Goal: Task Accomplishment & Management: Use online tool/utility

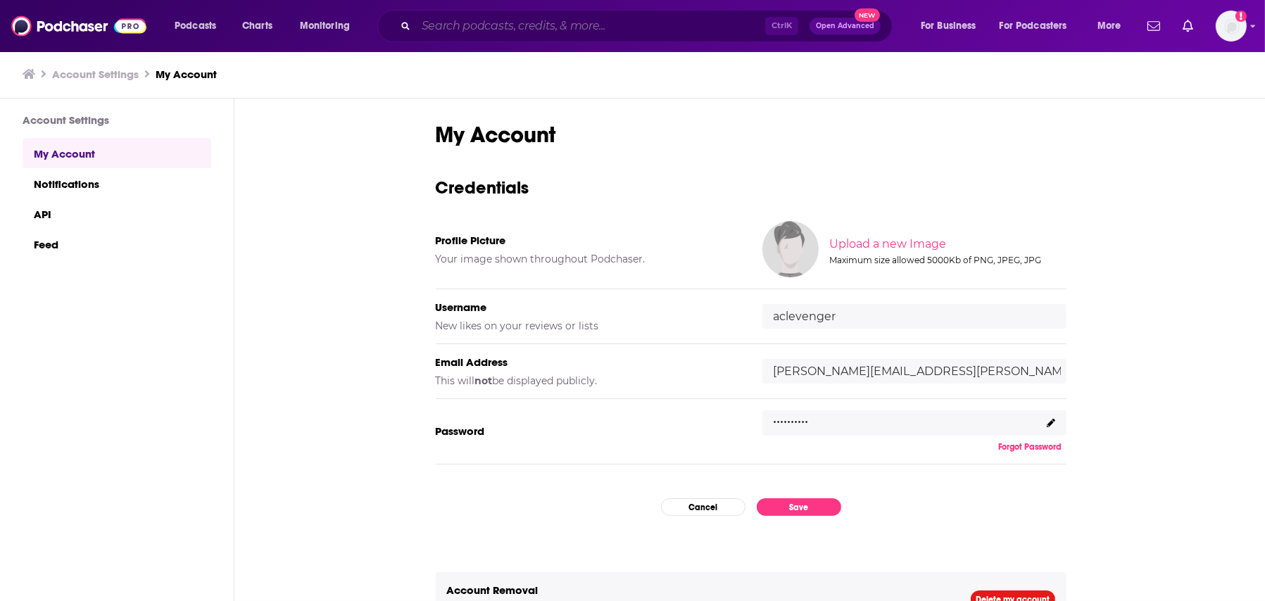
click at [479, 26] on input "Search podcasts, credits, & more..." at bounding box center [590, 26] width 349 height 23
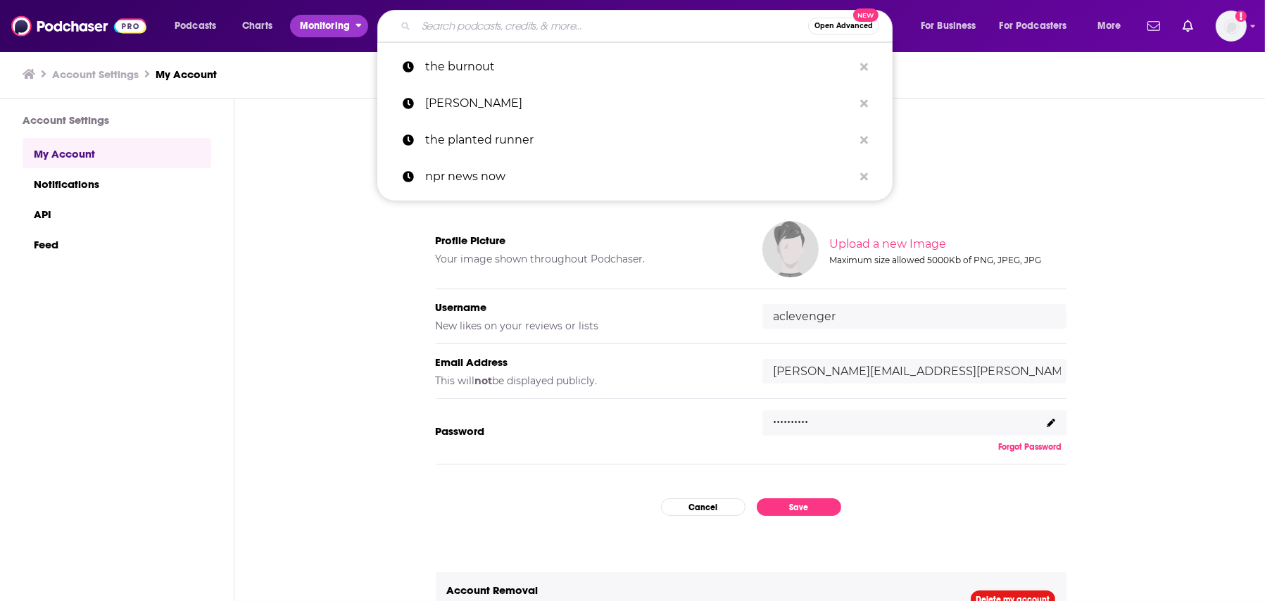
click at [306, 25] on span "Monitoring" at bounding box center [325, 26] width 50 height 20
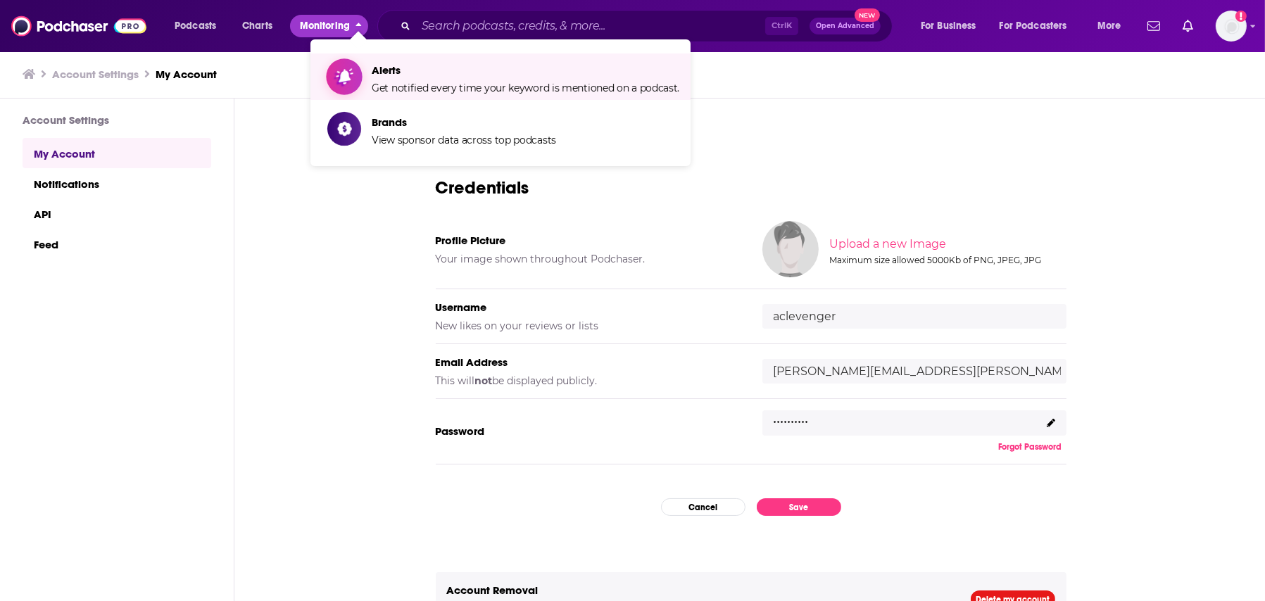
click at [431, 75] on span "Alerts" at bounding box center [526, 69] width 308 height 13
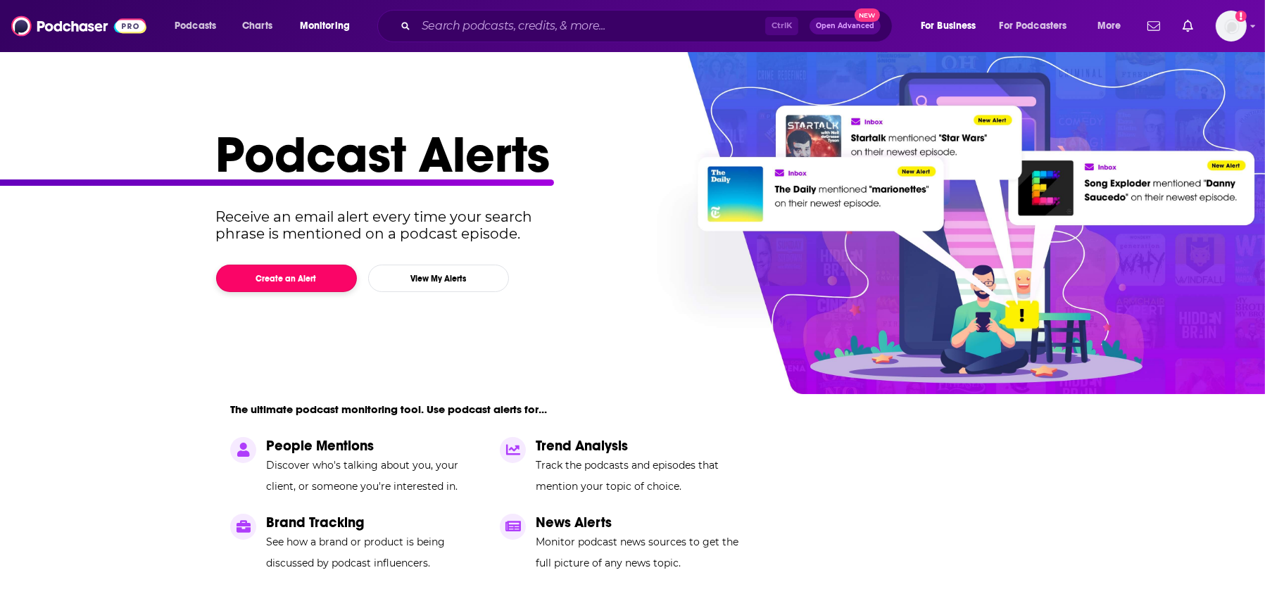
click at [314, 278] on button "Create an Alert" at bounding box center [286, 278] width 141 height 27
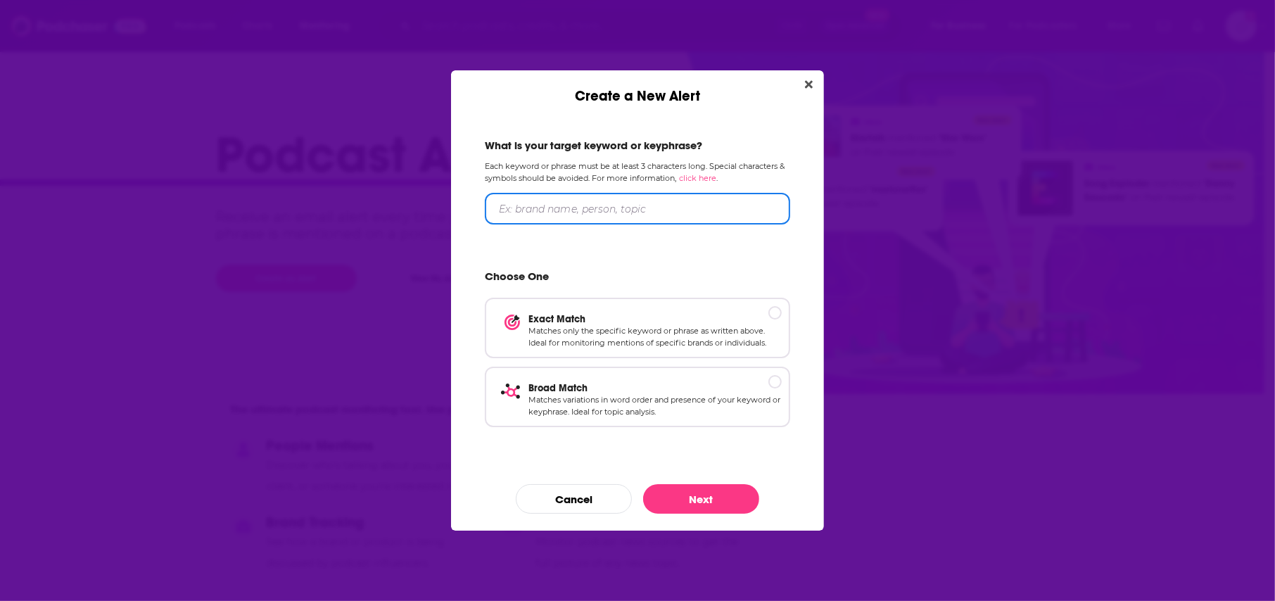
click at [570, 213] on input "Create a New Alert" at bounding box center [637, 209] width 305 height 32
type input "water conservation"
click at [756, 339] on p "Matches only the specific keyword or phrase as written above. Ideal for monitor…" at bounding box center [654, 336] width 253 height 25
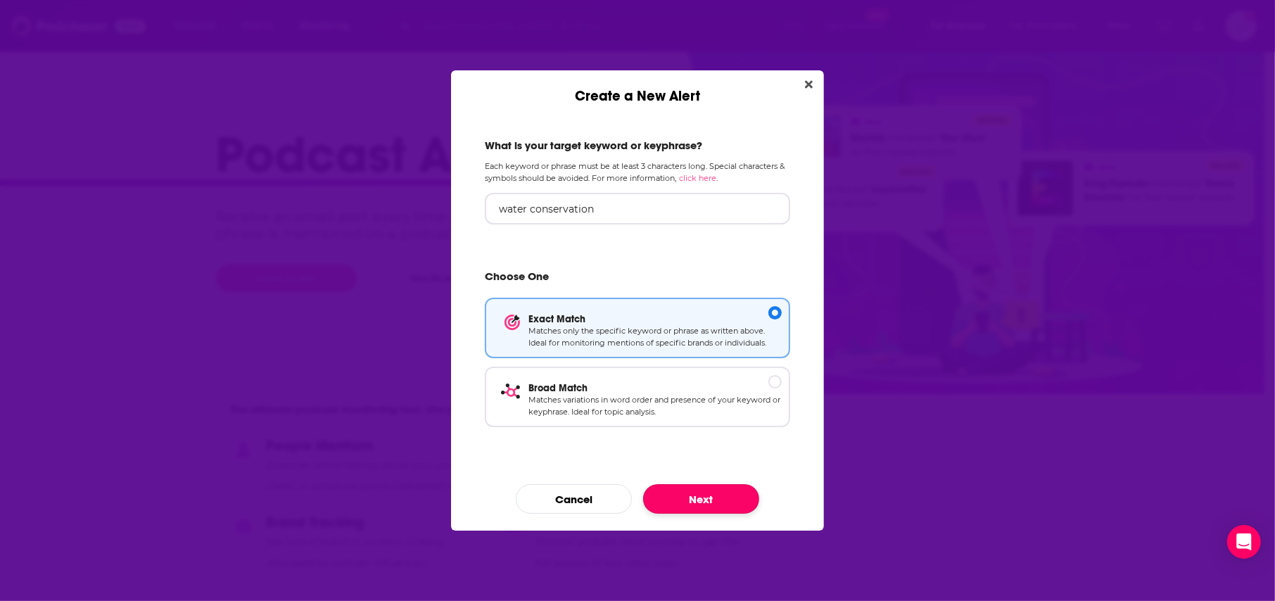
click at [720, 504] on button "Next" at bounding box center [701, 499] width 116 height 30
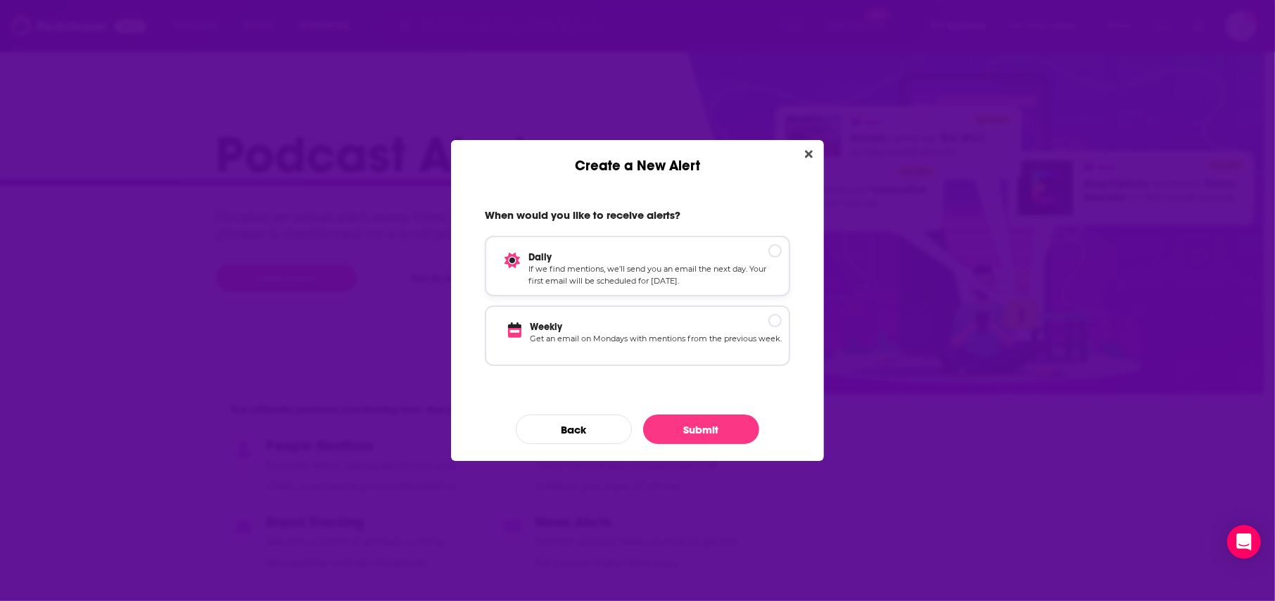
click at [683, 266] on p "If we find mentions, we’ll send you an email the next day. Your first email wil…" at bounding box center [654, 275] width 253 height 25
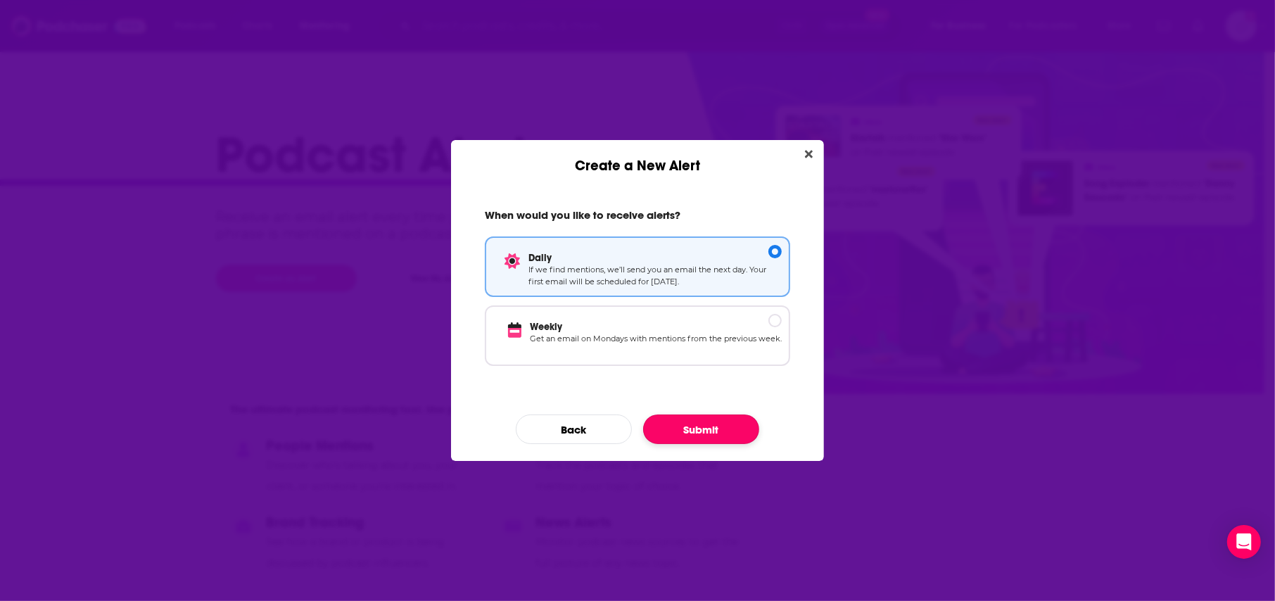
click at [688, 434] on button "Submit" at bounding box center [701, 429] width 116 height 30
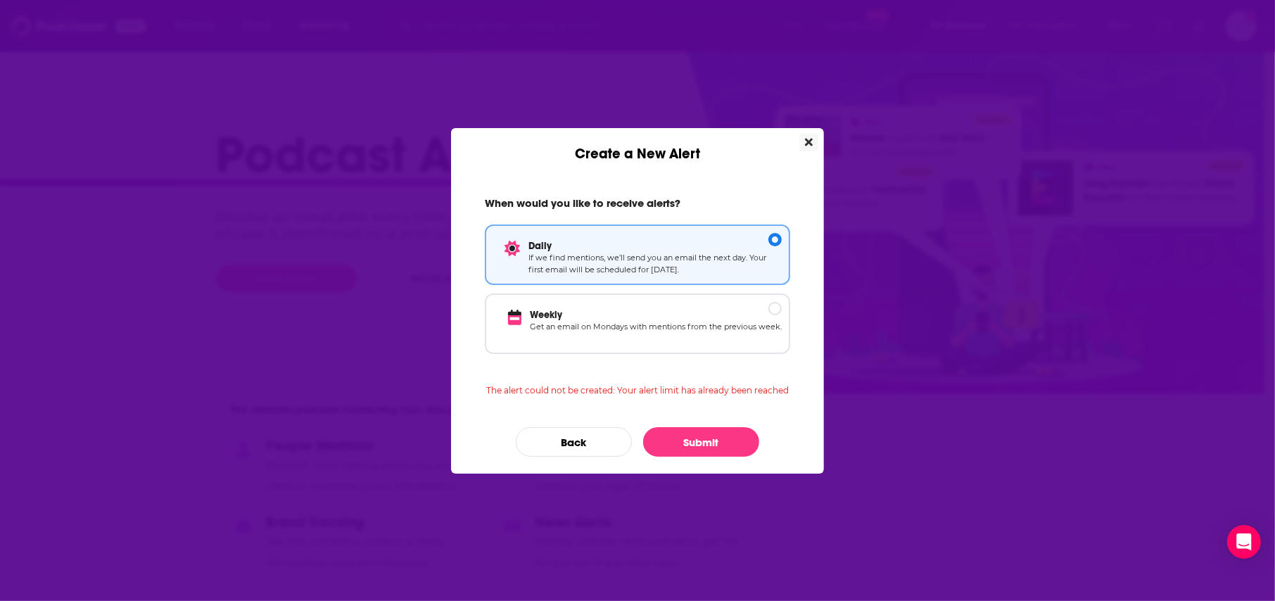
click at [811, 137] on icon "Close" at bounding box center [809, 142] width 8 height 11
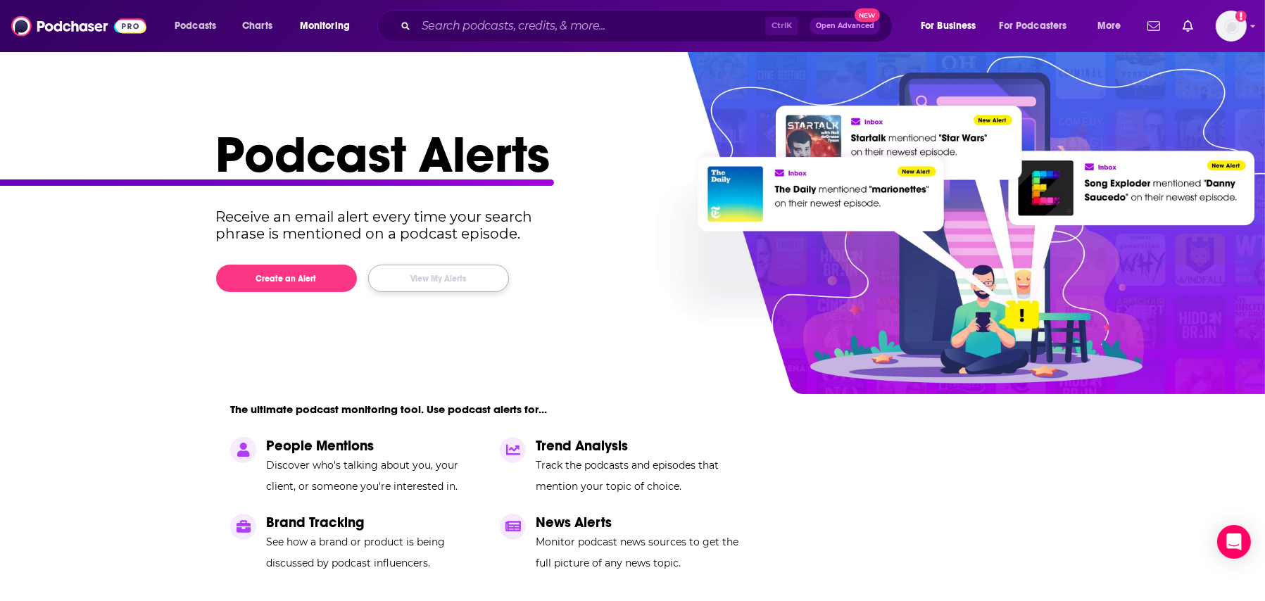
click at [471, 280] on button "View My Alerts" at bounding box center [438, 278] width 141 height 27
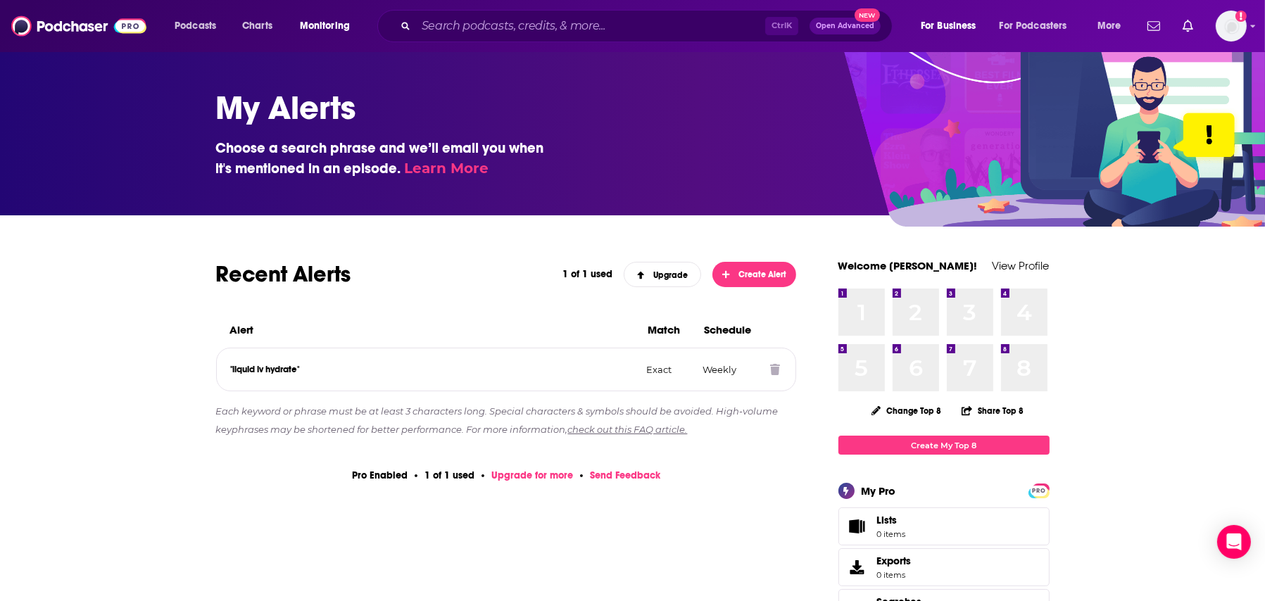
click at [776, 369] on icon at bounding box center [775, 369] width 10 height 11
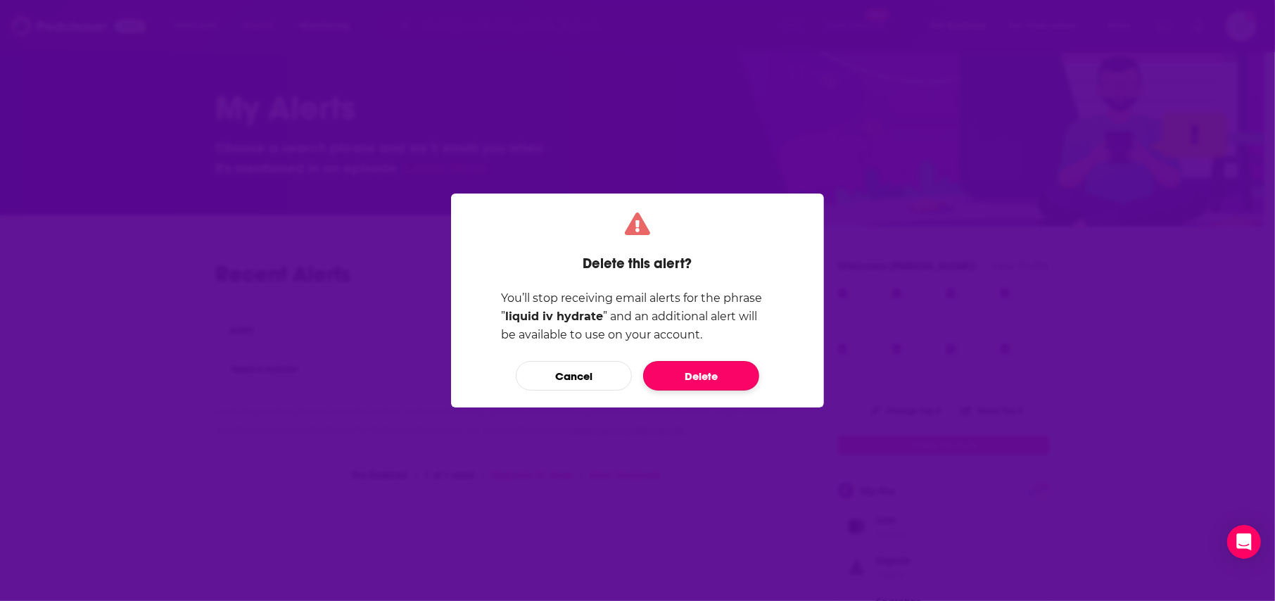
click at [696, 372] on button "Delete" at bounding box center [701, 376] width 116 height 30
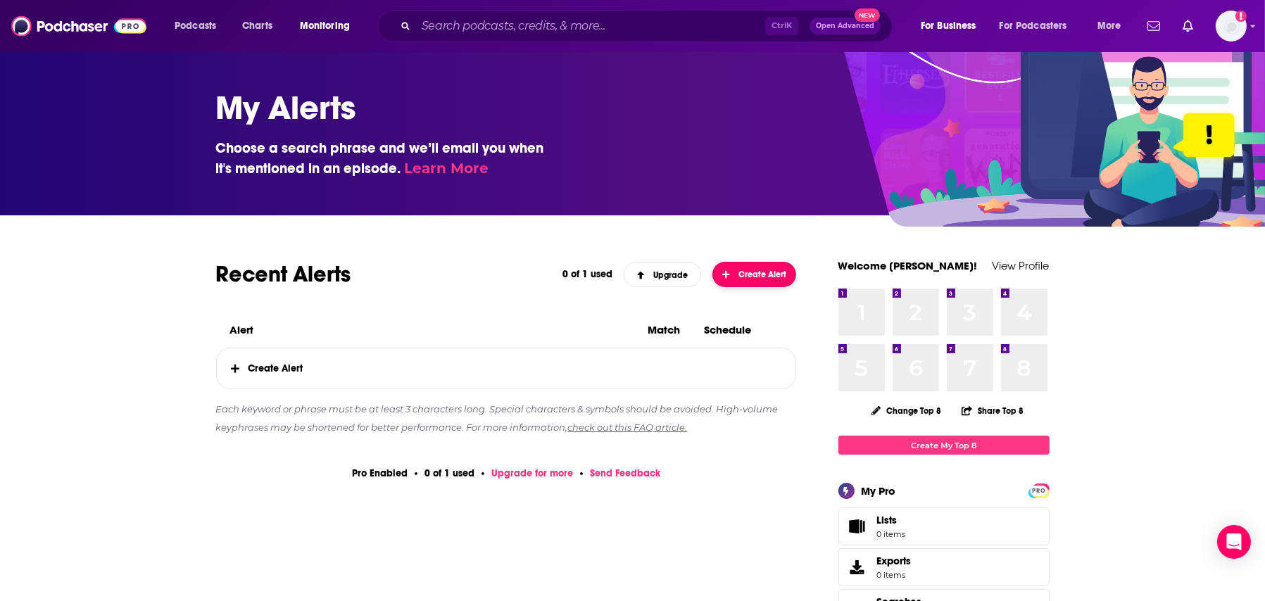
click at [742, 277] on span "Create Alert" at bounding box center [754, 275] width 64 height 10
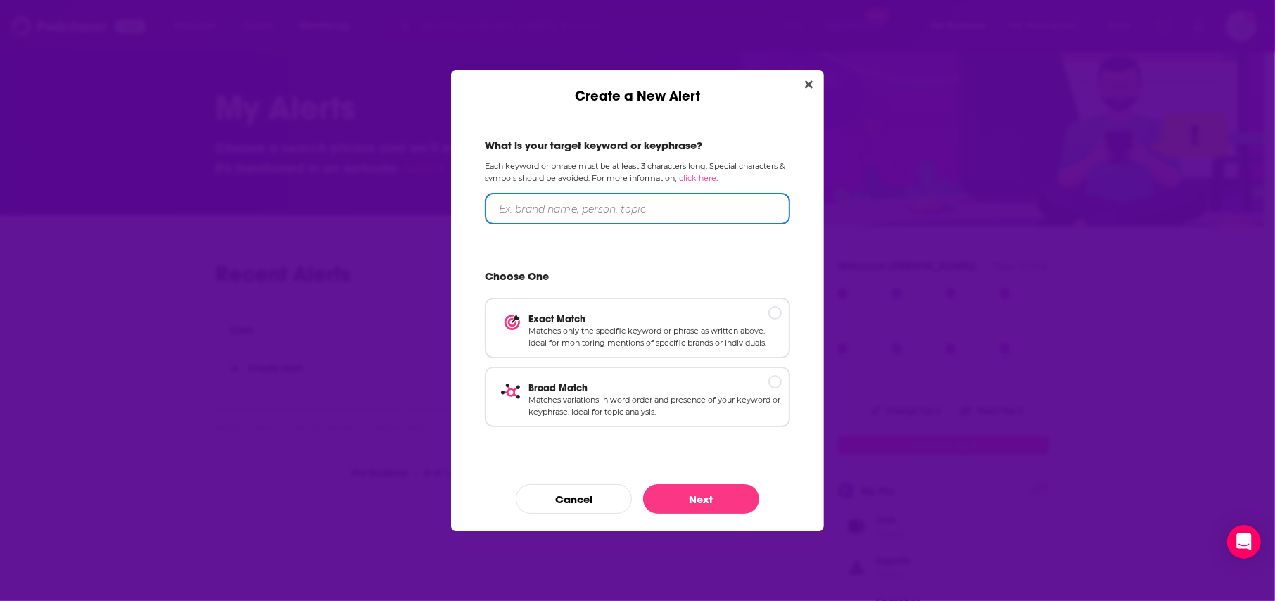
click at [543, 212] on input "Create a New Alert" at bounding box center [637, 209] width 305 height 32
type input "water conservation"
click at [698, 327] on p "Matches only the specific keyword or phrase as written above. Ideal for monitor…" at bounding box center [654, 336] width 253 height 25
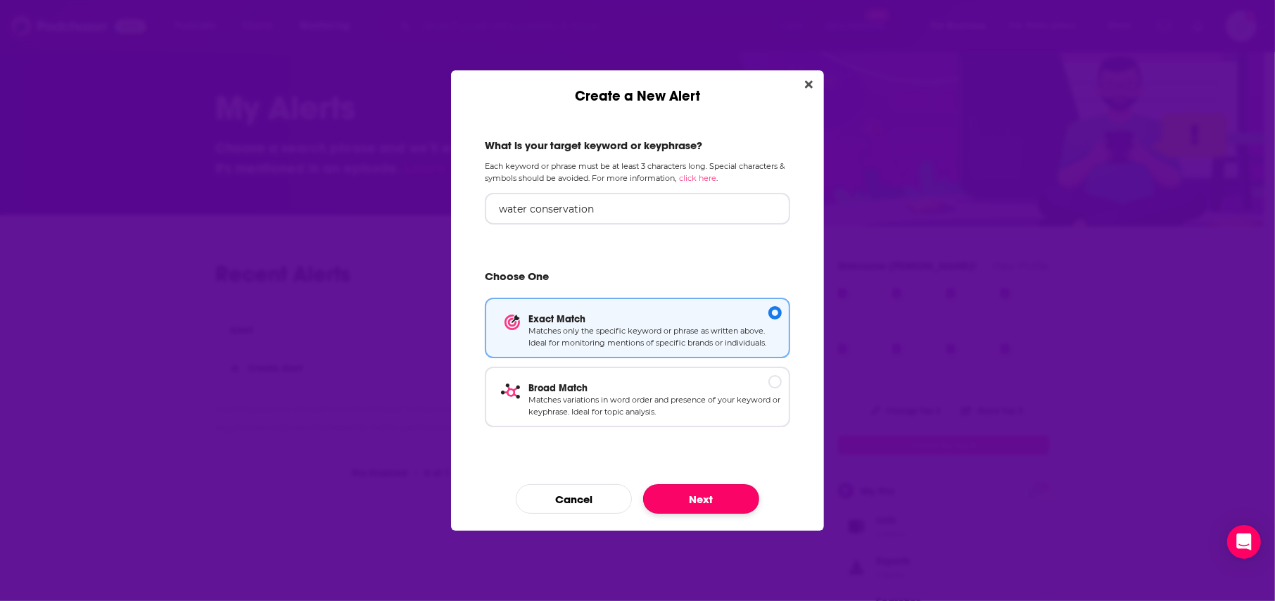
click at [716, 505] on button "Next" at bounding box center [701, 499] width 116 height 30
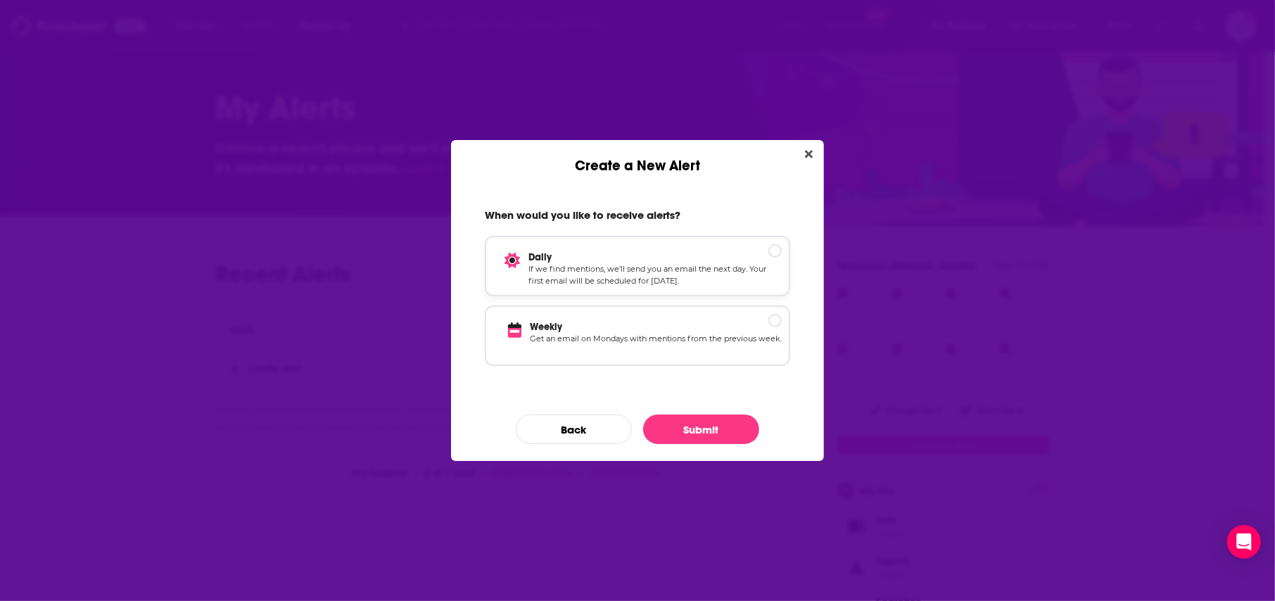
drag, startPoint x: 697, startPoint y: 248, endPoint x: 695, endPoint y: 267, distance: 19.2
click at [697, 249] on div "Daily If we find mentions, we’ll send you an email the next day. Your first ema…" at bounding box center [637, 266] width 305 height 61
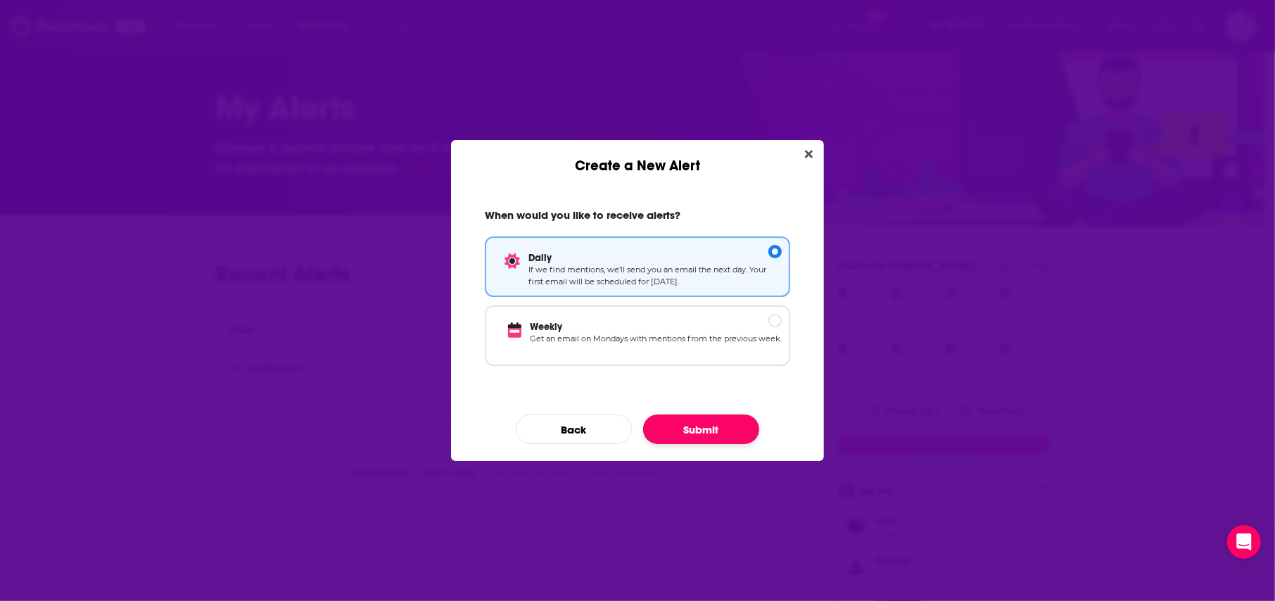
click at [724, 428] on button "Submit" at bounding box center [701, 429] width 116 height 30
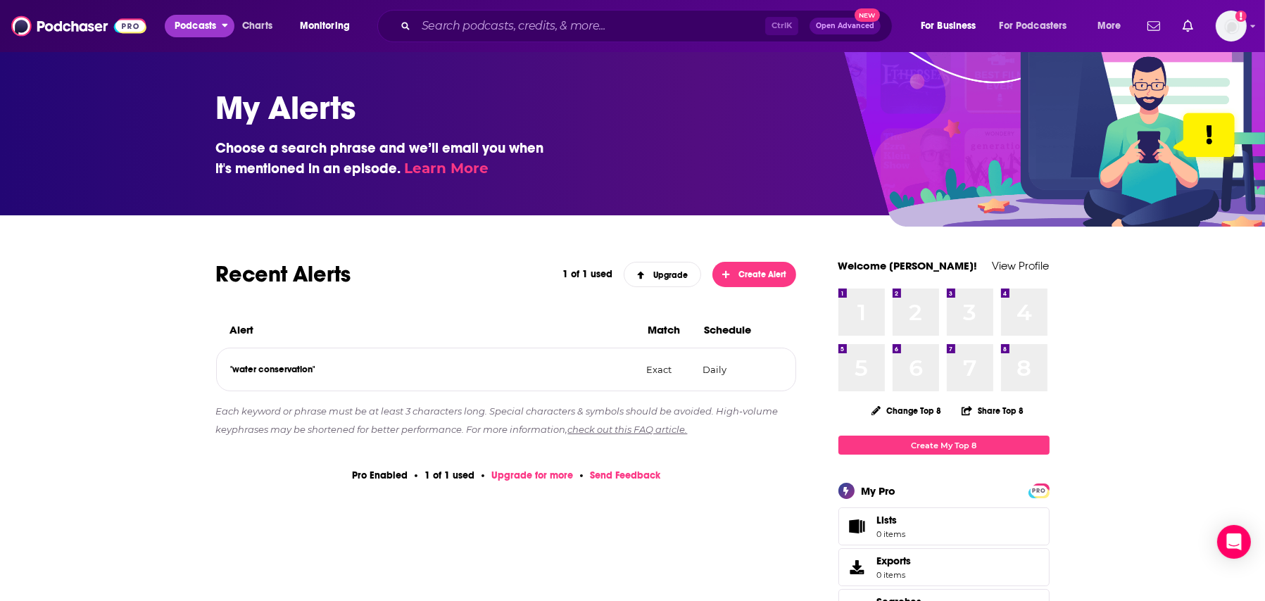
click at [217, 27] on button "Podcasts" at bounding box center [200, 26] width 70 height 23
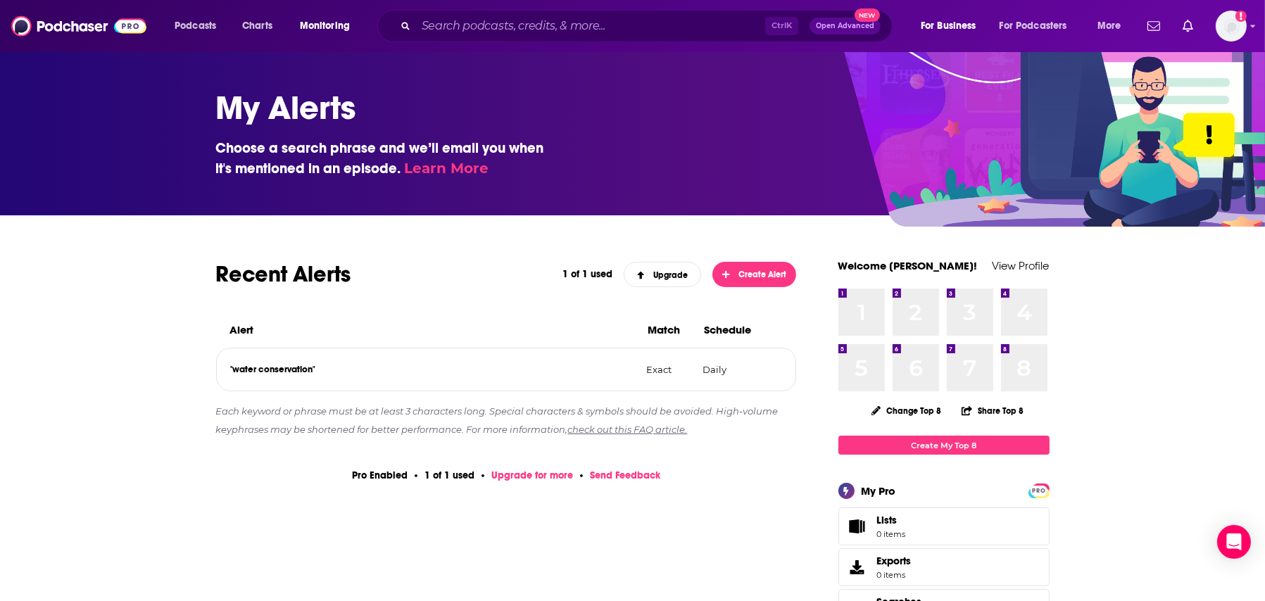
click at [477, 26] on input "Search podcasts, credits, & more..." at bounding box center [590, 26] width 349 height 23
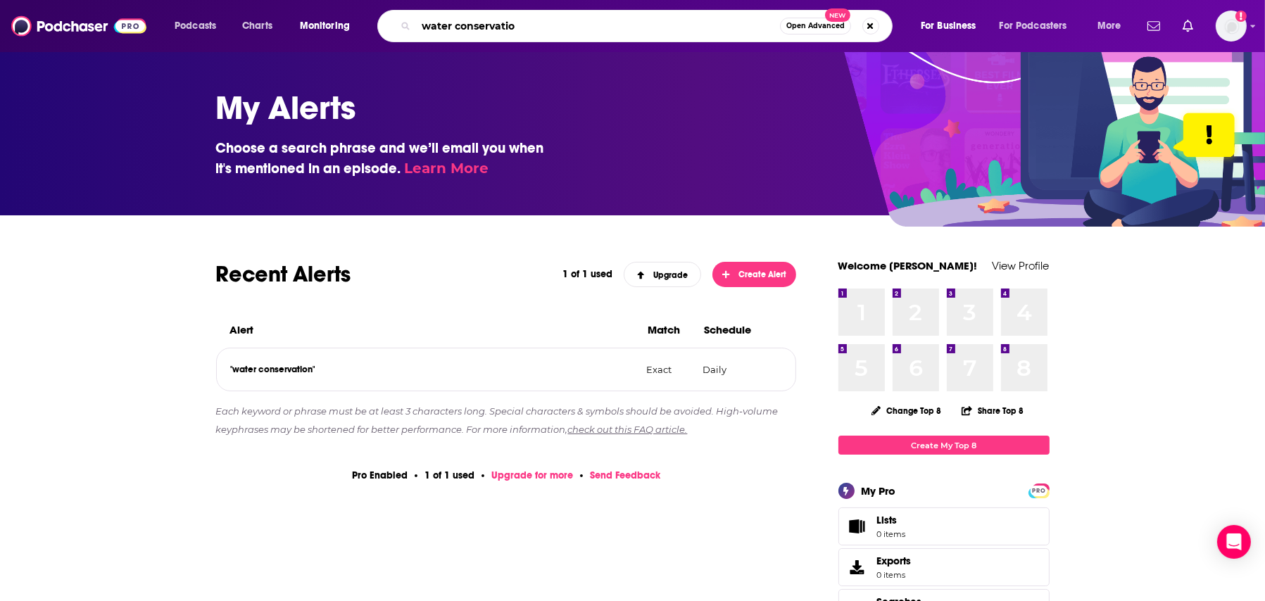
type input "water conservation"
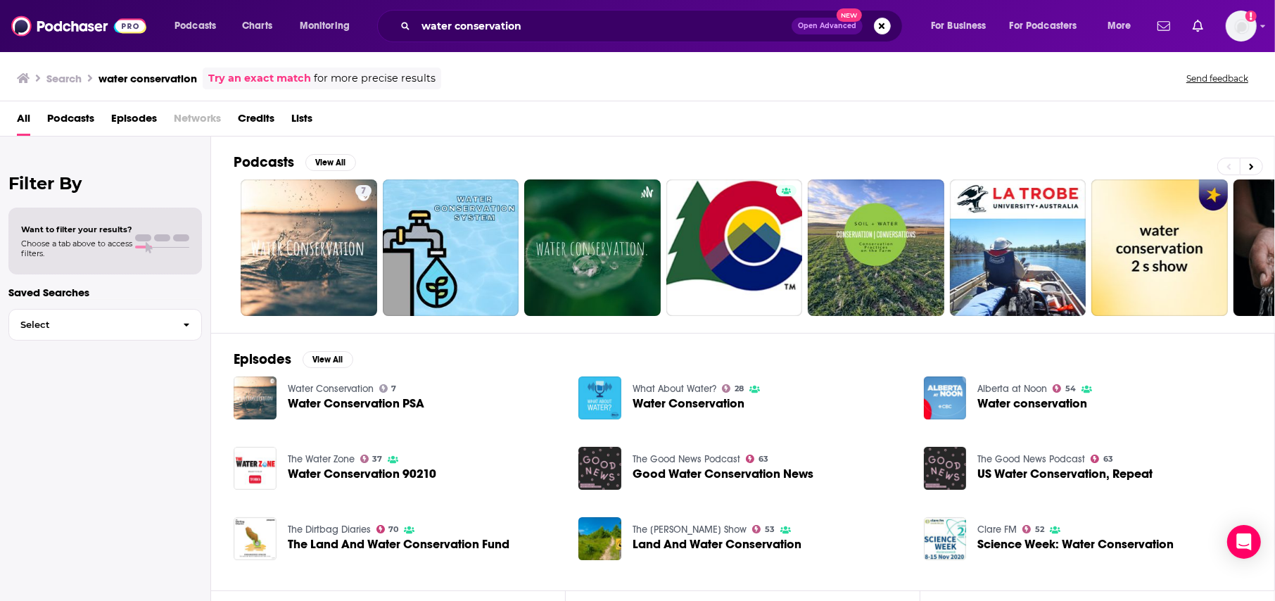
drag, startPoint x: 138, startPoint y: 426, endPoint x: 132, endPoint y: 433, distance: 9.5
click at [138, 426] on div "Filter By Want to filter your results? Choose a tab above to access filters. Sa…" at bounding box center [105, 437] width 211 height 601
